Goal: Information Seeking & Learning: Learn about a topic

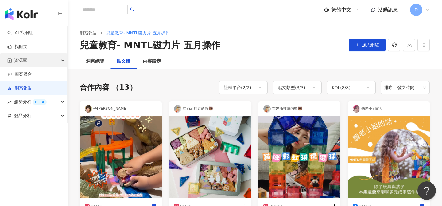
click at [36, 58] on div "資源庫" at bounding box center [33, 60] width 67 height 14
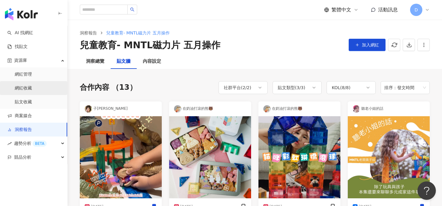
click at [31, 88] on link "網紅收藏" at bounding box center [23, 88] width 17 height 6
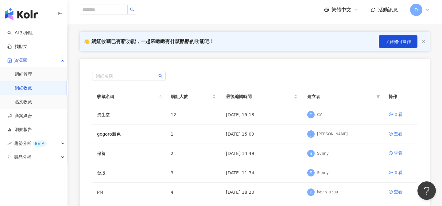
scroll to position [45, 0]
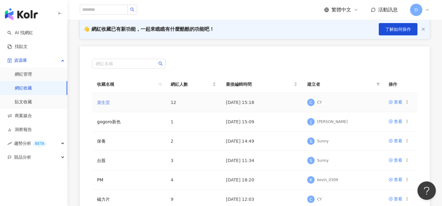
click at [106, 103] on link "資生堂" at bounding box center [103, 102] width 13 height 5
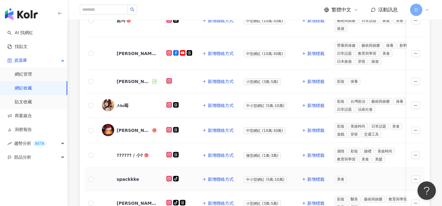
scroll to position [225, 0]
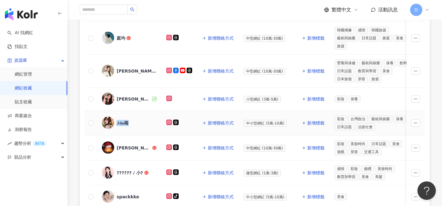
drag, startPoint x: 132, startPoint y: 123, endPoint x: 118, endPoint y: 123, distance: 14.7
click at [118, 123] on span "𝓜𝓮𝓲莓" at bounding box center [137, 123] width 40 height 6
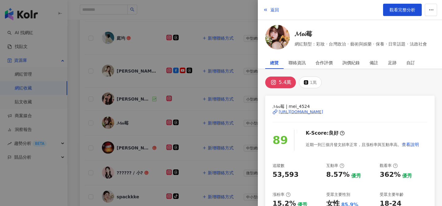
click at [207, 12] on div at bounding box center [221, 103] width 442 height 206
